Goal: Communication & Community: Answer question/provide support

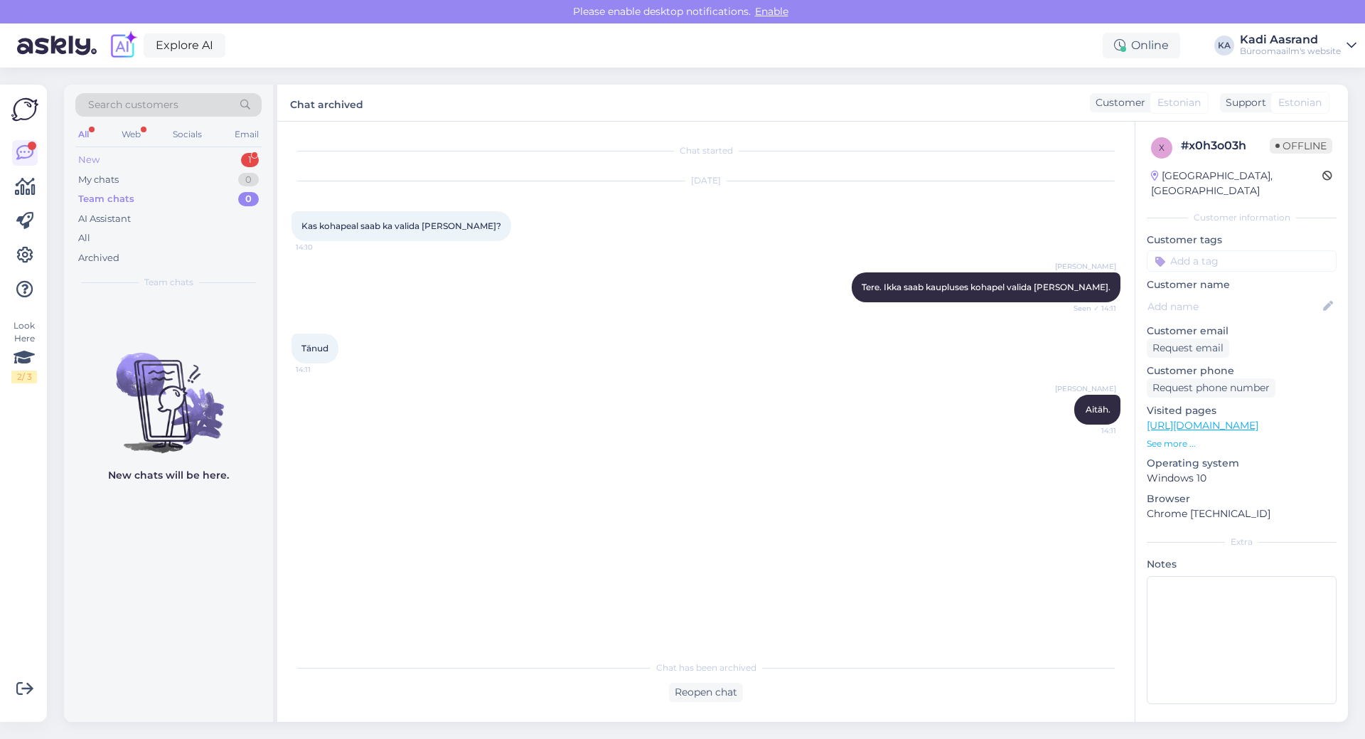
click at [154, 154] on div "New 1" at bounding box center [168, 160] width 186 height 20
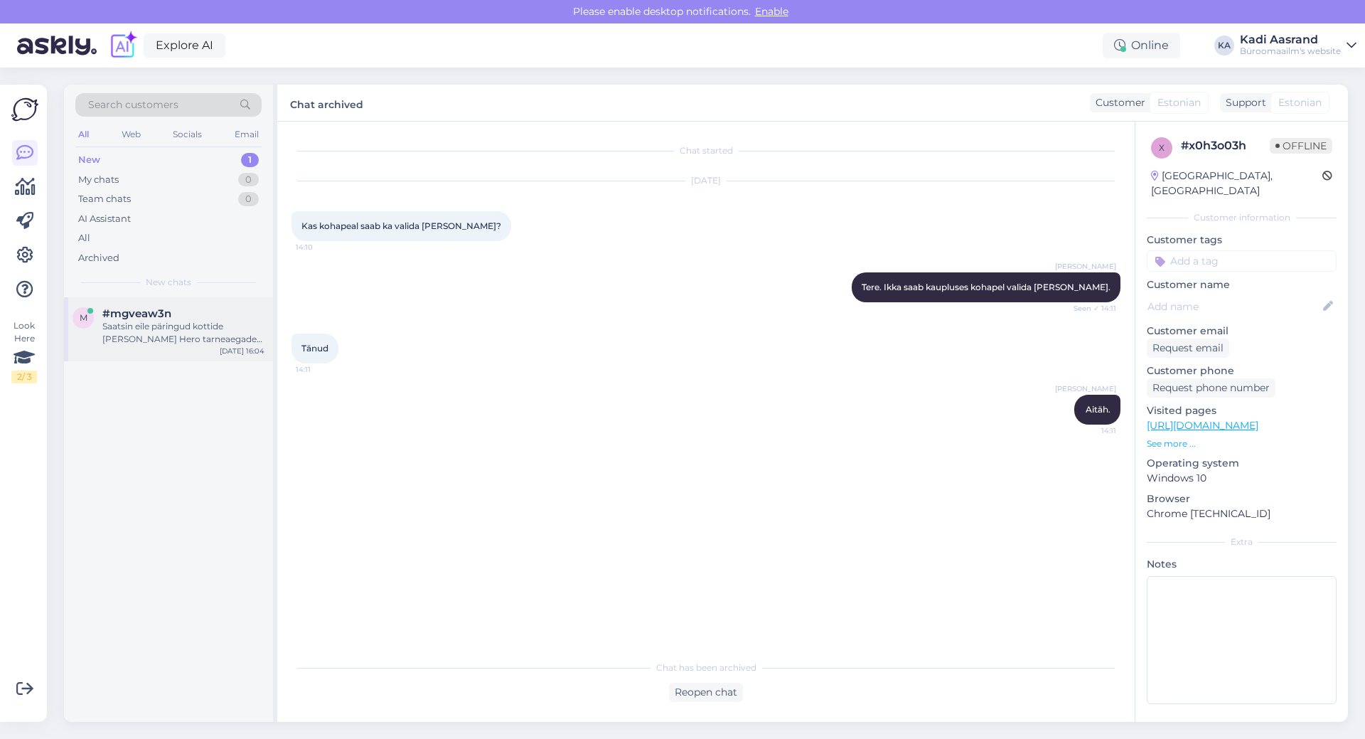
click at [185, 321] on div "Saatsin eile päringud kottide [PERSON_NAME] Hero tarneaegade kohta. Kas on mida…" at bounding box center [183, 333] width 162 height 26
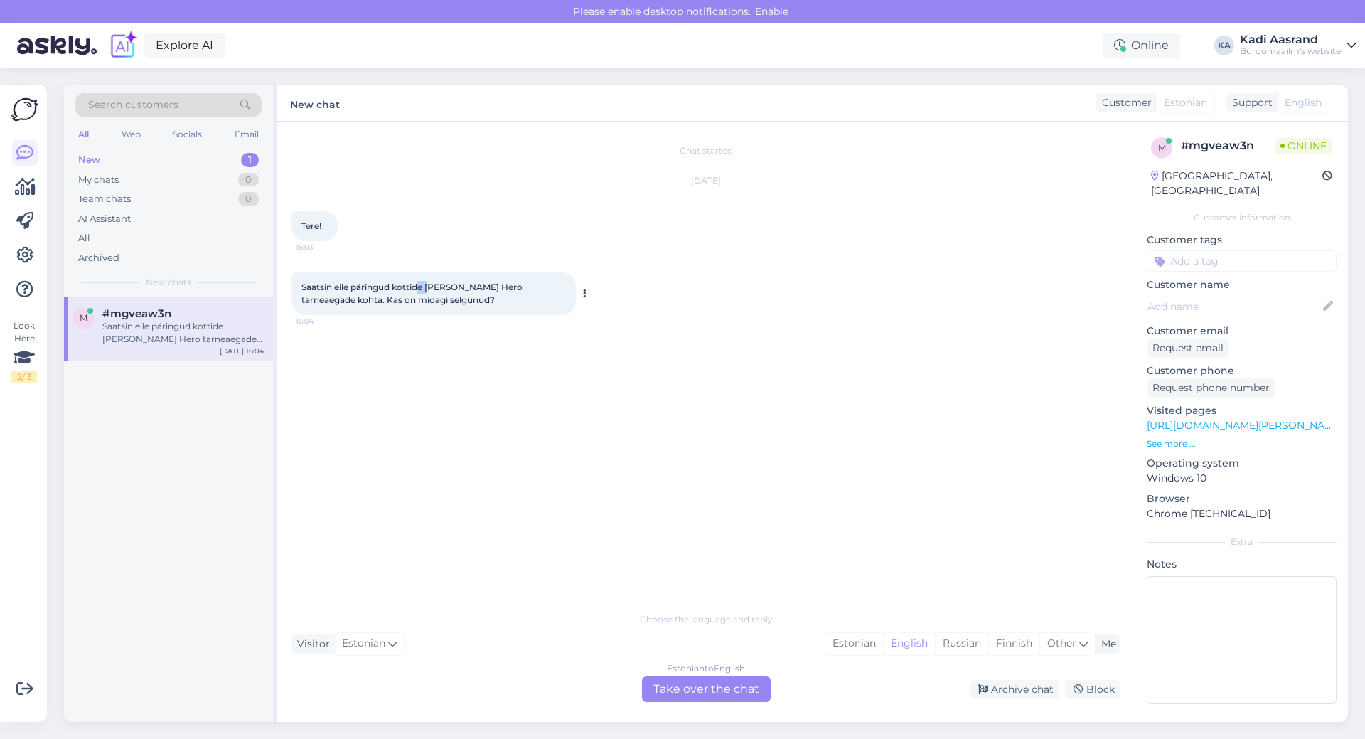
drag, startPoint x: 423, startPoint y: 287, endPoint x: 437, endPoint y: 287, distance: 13.5
click at [437, 287] on span "Saatsin eile päringud kottide [PERSON_NAME] Hero tarneaegade kohta. Kas on mida…" at bounding box center [412, 293] width 223 height 23
click at [435, 287] on span "Saatsin eile päringud kottide [PERSON_NAME] Hero tarneaegade kohta. Kas on mida…" at bounding box center [412, 293] width 223 height 23
drag, startPoint x: 428, startPoint y: 287, endPoint x: 481, endPoint y: 287, distance: 52.6
click at [481, 287] on span "Saatsin eile päringud kottide [PERSON_NAME] Hero tarneaegade kohta. Kas on mida…" at bounding box center [412, 293] width 223 height 23
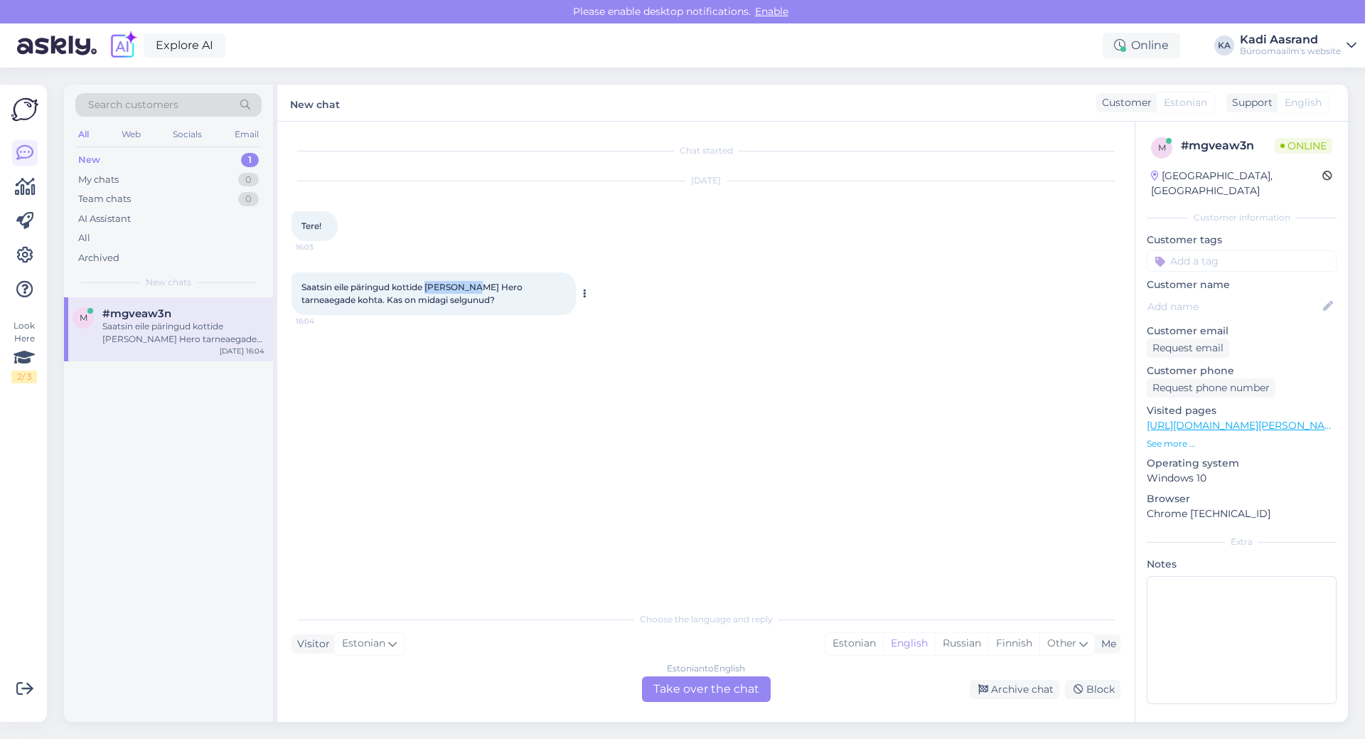
copy span "[PERSON_NAME]"
drag, startPoint x: 860, startPoint y: 637, endPoint x: 843, endPoint y: 652, distance: 22.1
click at [860, 636] on div "Estonian" at bounding box center [854, 643] width 58 height 21
click at [754, 683] on div "Estonian to Estonian Take over the chat" at bounding box center [706, 689] width 129 height 26
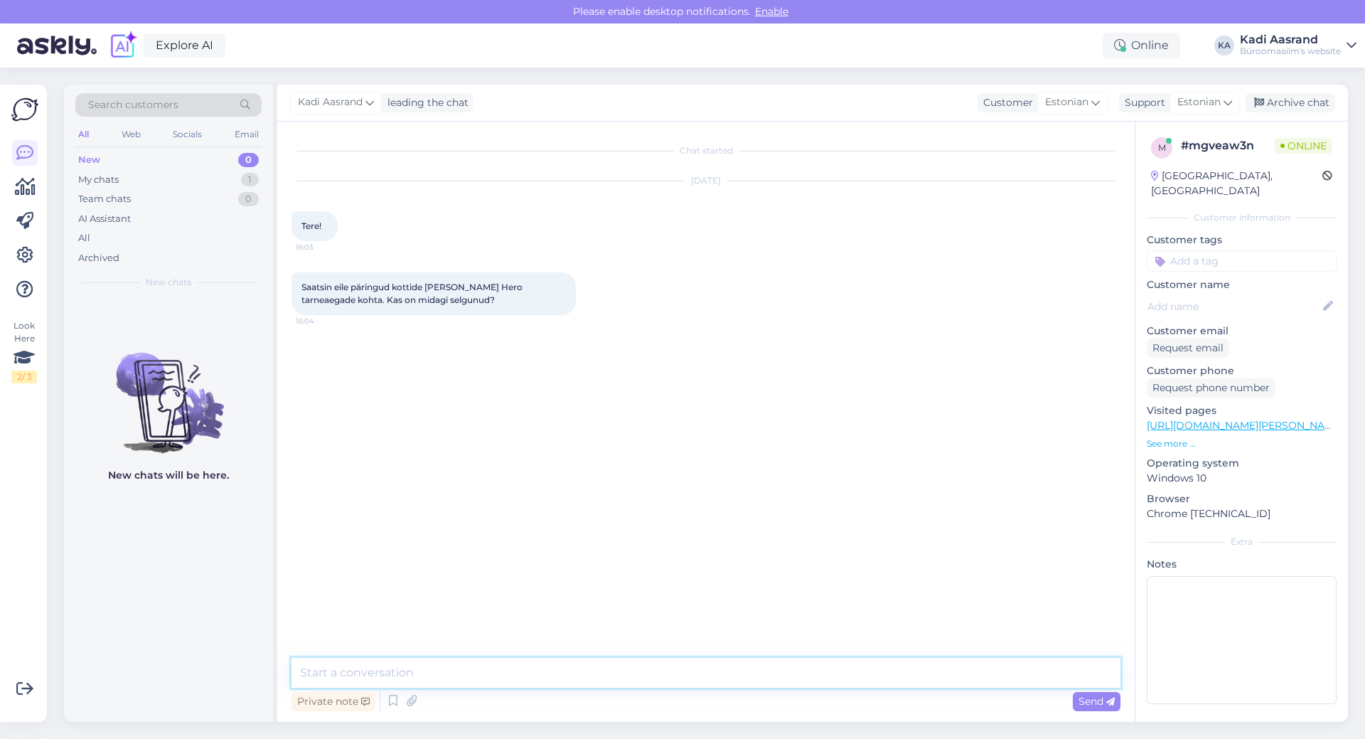
click at [761, 670] on textarea at bounding box center [705, 673] width 829 height 30
click at [710, 675] on textarea "Tere, kui Te pole veel vastus saanud siis ootame järelikult tootejuhi" at bounding box center [705, 673] width 829 height 30
click at [694, 673] on textarea "Tere, kui Te pole veel vastus saanud siis ootame järelikult tootejuhi" at bounding box center [705, 673] width 829 height 30
click at [784, 429] on div "Chat started [DATE] Tere! 16:03 Saatsin eile päringud kottide [PERSON_NAME] Her…" at bounding box center [712, 390] width 842 height 509
click at [715, 675] on textarea "Tere, kui Te pole veel vastus saanud siis ootame järelikult tootejuhi" at bounding box center [705, 673] width 829 height 30
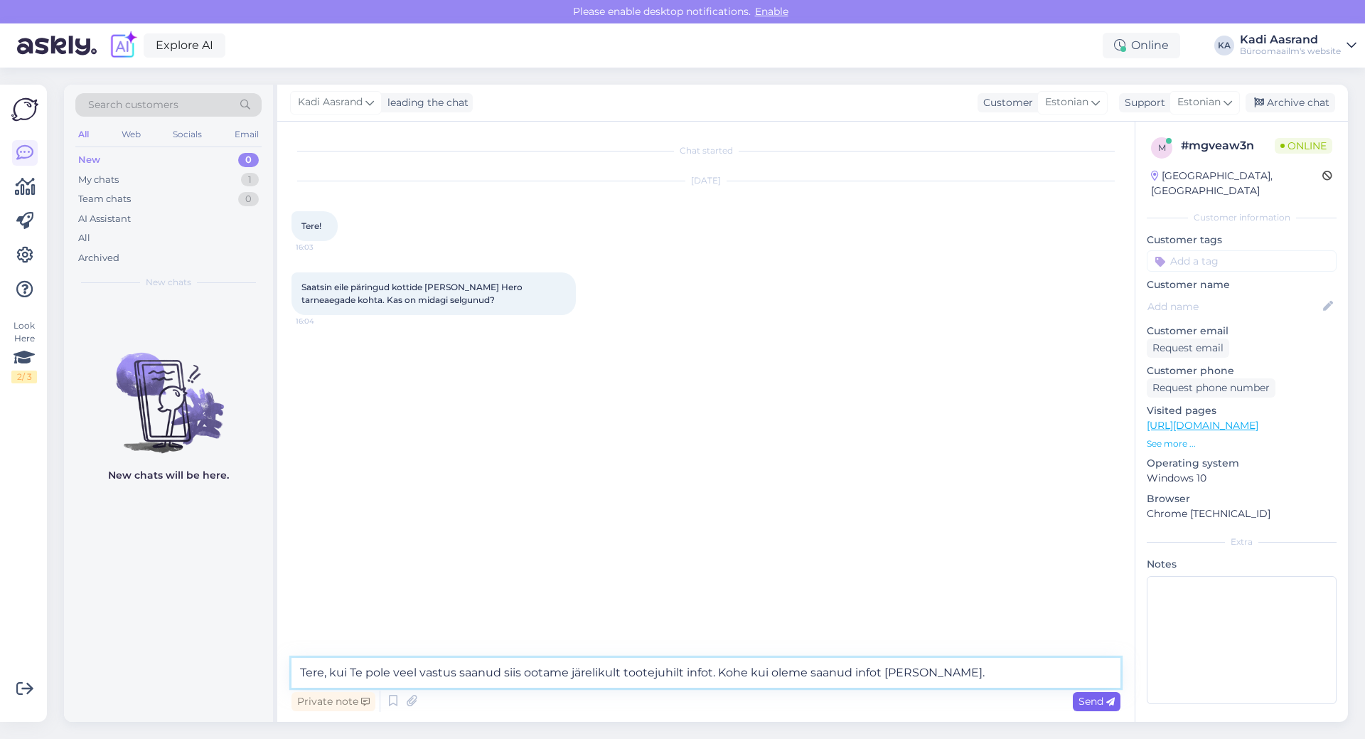
type textarea "Tere, kui Te pole veel vastus saanud siis ootame järelikult tootejuhilt infot. …"
click at [1115, 700] on div "Send" at bounding box center [1097, 701] width 48 height 19
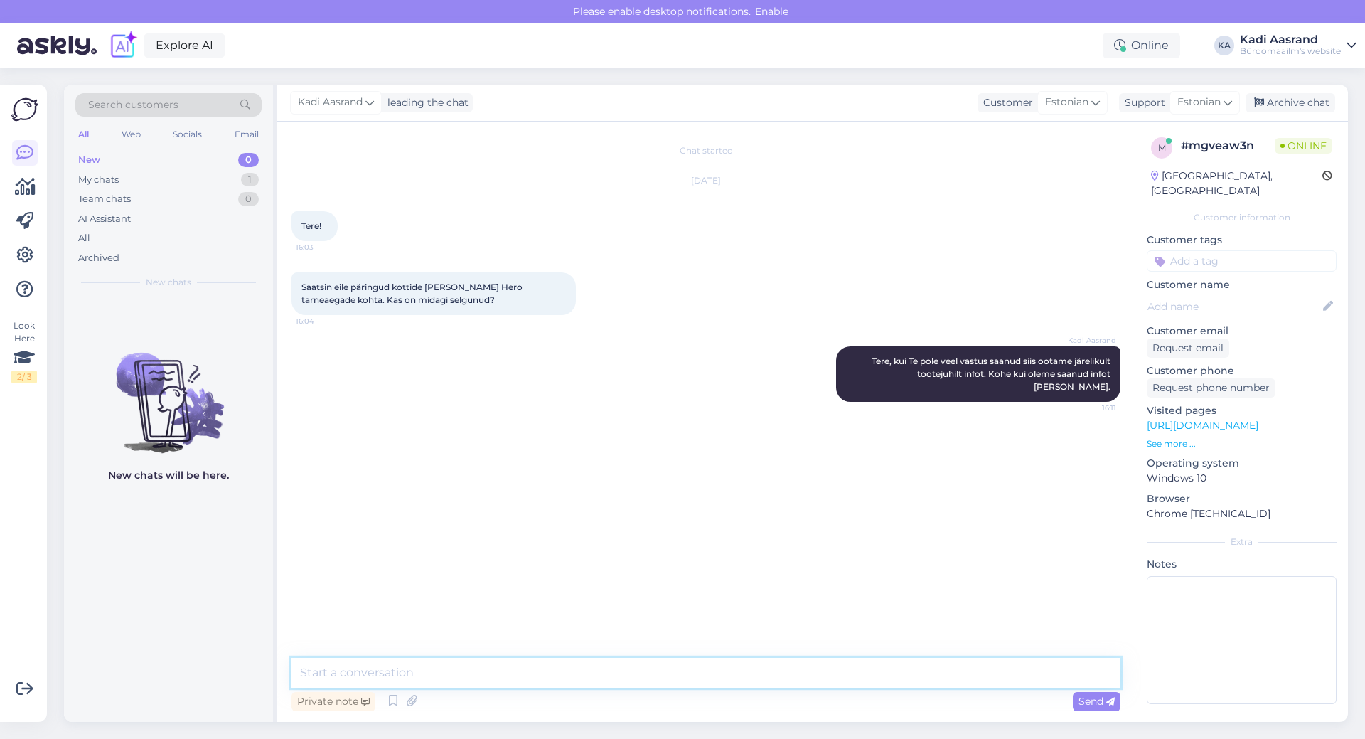
click at [636, 678] on textarea at bounding box center [705, 673] width 829 height 30
drag, startPoint x: 433, startPoint y: 298, endPoint x: 540, endPoint y: 313, distance: 107.7
click at [540, 313] on div "Saatsin eile päringud kottide [PERSON_NAME] Hero tarneaegade kohta. Kas on mida…" at bounding box center [433, 293] width 284 height 43
click at [544, 298] on div "Saatsin eile päringud kottide [PERSON_NAME] Hero tarneaegade kohta. Kas on mida…" at bounding box center [433, 293] width 284 height 43
click at [524, 298] on div "Saatsin eile päringud kottide [PERSON_NAME] Hero tarneaegade kohta. Kas on mida…" at bounding box center [433, 293] width 284 height 43
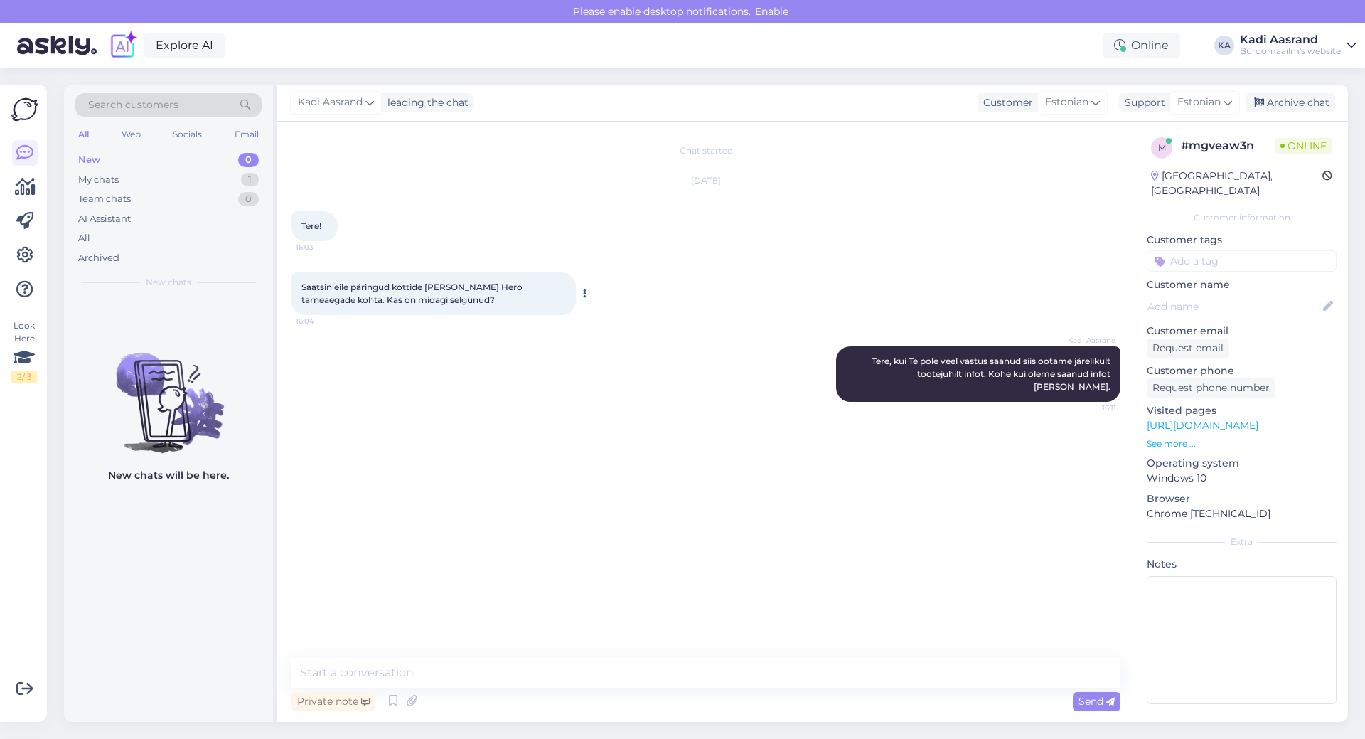
click at [518, 289] on span "Saatsin eile päringud kottide [PERSON_NAME] Hero tarneaegade kohta. Kas on mida…" at bounding box center [412, 293] width 223 height 23
click at [518, 284] on span "Saatsin eile päringud kottide [PERSON_NAME] Hero tarneaegade kohta. Kas on mida…" at bounding box center [412, 293] width 223 height 23
